Goal: Navigation & Orientation: Understand site structure

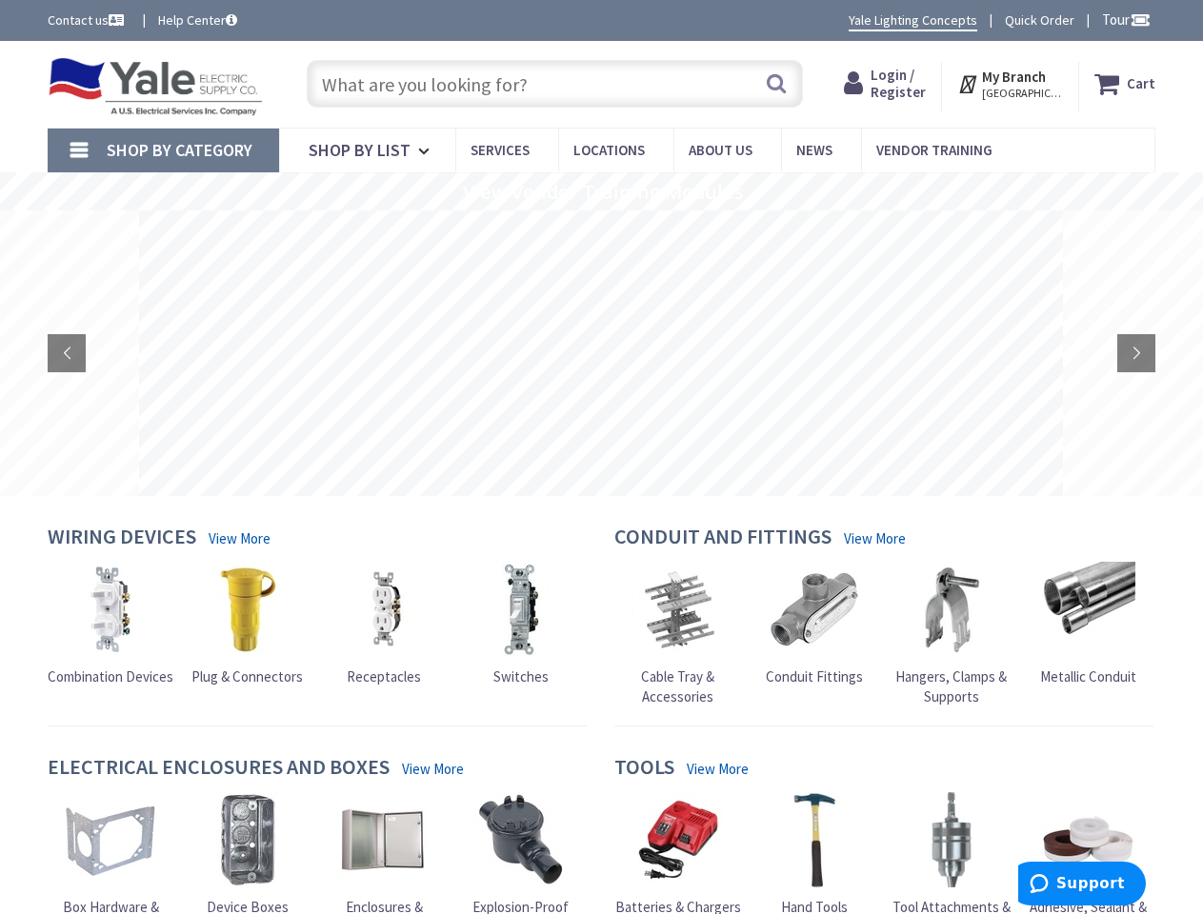
click at [601, 457] on rs-layer at bounding box center [601, 353] width 924 height 286
click at [1123, 19] on span "Tour" at bounding box center [1126, 19] width 49 height 18
click at [1139, 19] on div at bounding box center [601, 457] width 1203 height 914
click at [1011, 84] on strong "My Branch" at bounding box center [1014, 77] width 64 height 18
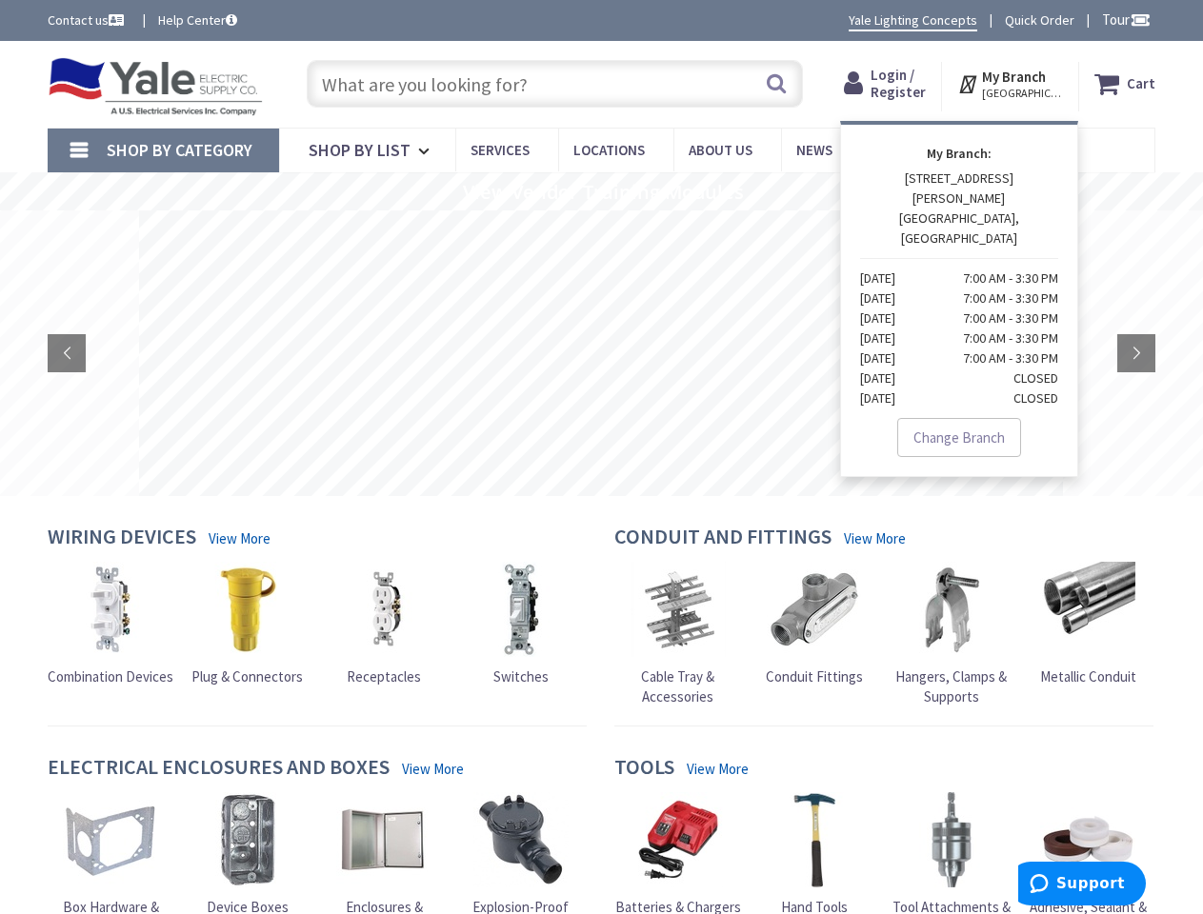
click at [163, 150] on span "Shop By Category" at bounding box center [180, 150] width 146 height 22
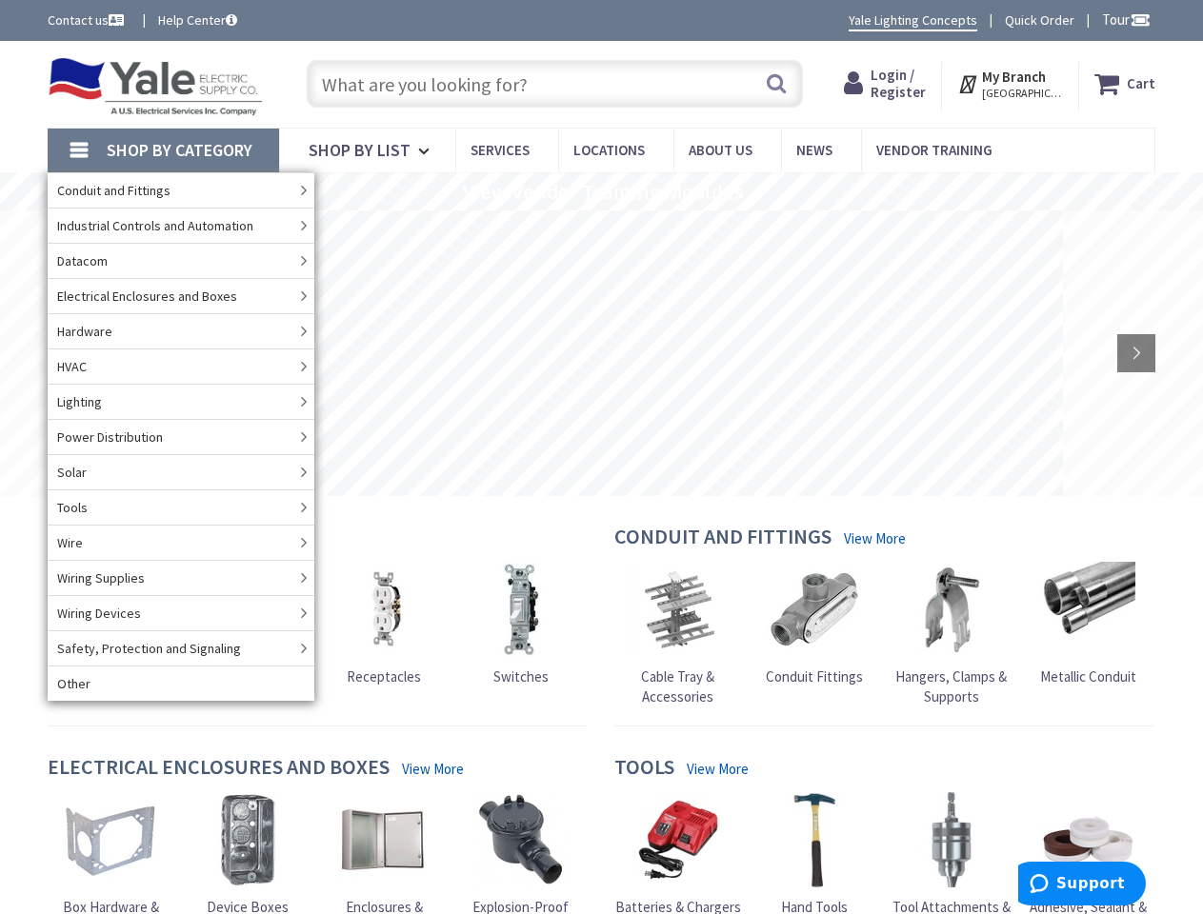
click at [601, 191] on rs-slide "View Vendor Training Modules" at bounding box center [601, 191] width 1203 height 38
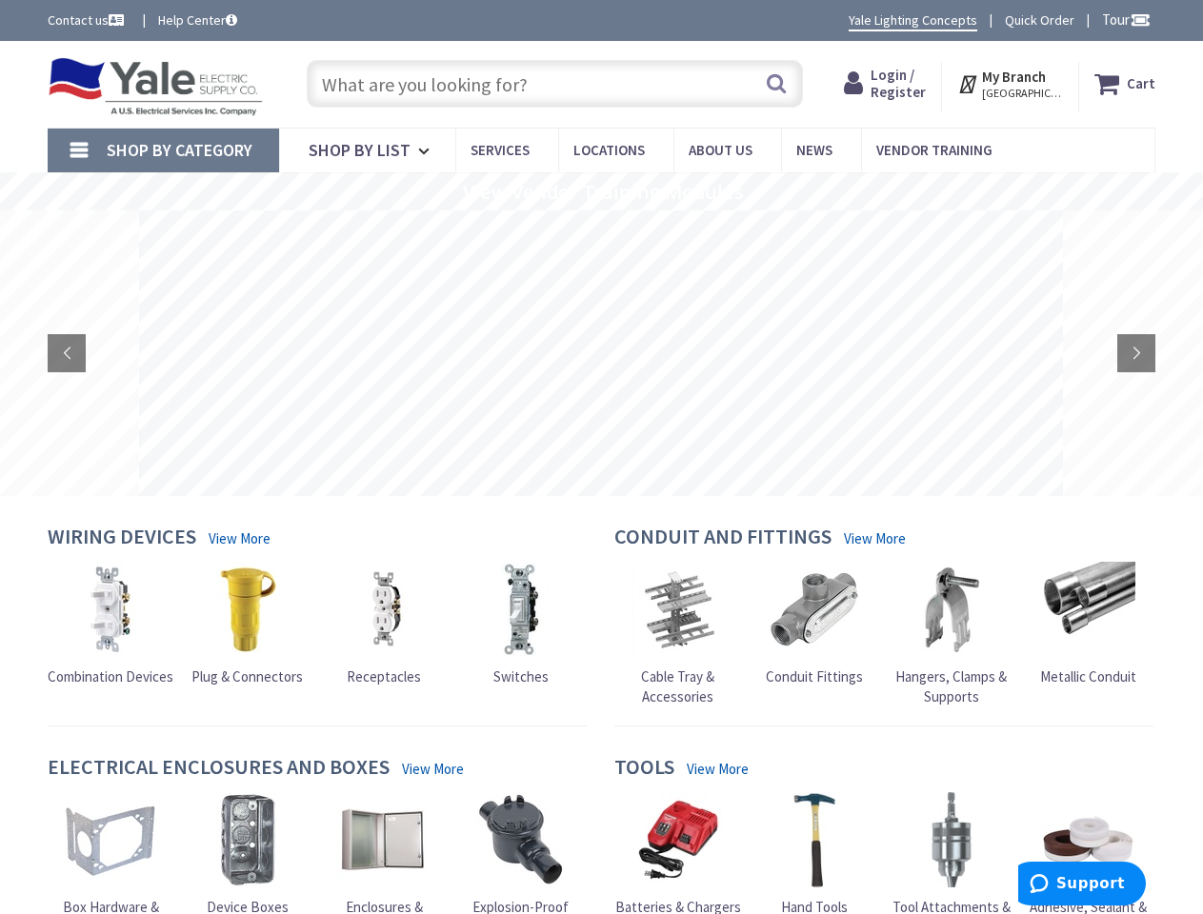
click at [601, 353] on rs-layer at bounding box center [601, 353] width 924 height 286
click at [67, 353] on rs-arrow at bounding box center [67, 353] width 38 height 38
click at [1136, 353] on rs-arrow at bounding box center [1136, 353] width 38 height 38
